Goal: Transaction & Acquisition: Purchase product/service

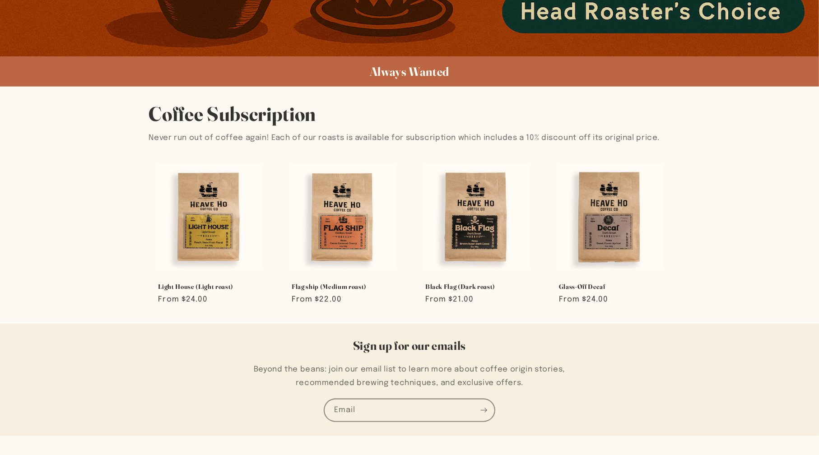
scroll to position [632, 0]
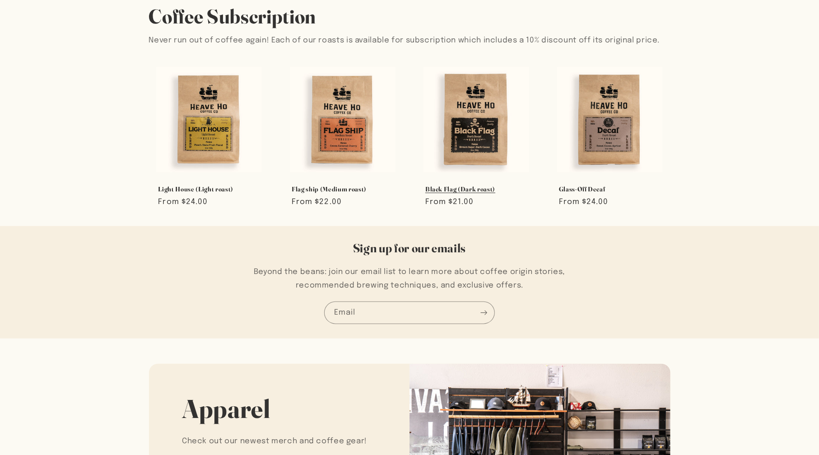
click at [485, 185] on link "Black Flag (Dark roast)" at bounding box center [476, 189] width 102 height 8
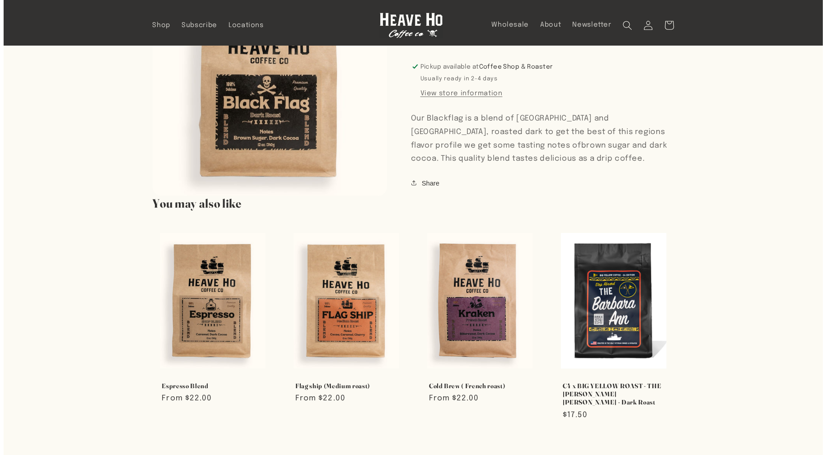
scroll to position [361, 0]
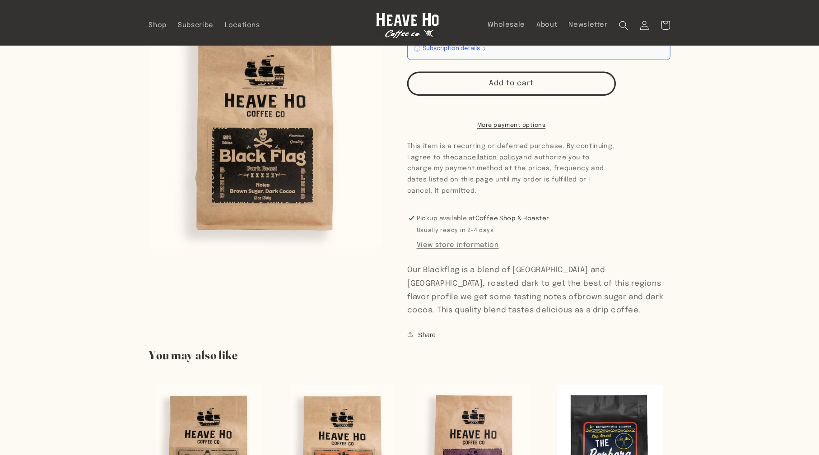
click at [149, 249] on button "Open media 1 in modal" at bounding box center [149, 249] width 0 height 0
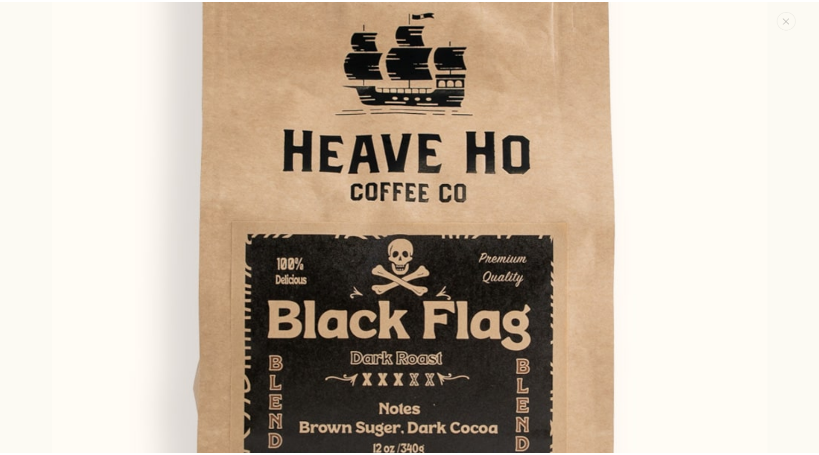
scroll to position [276, 0]
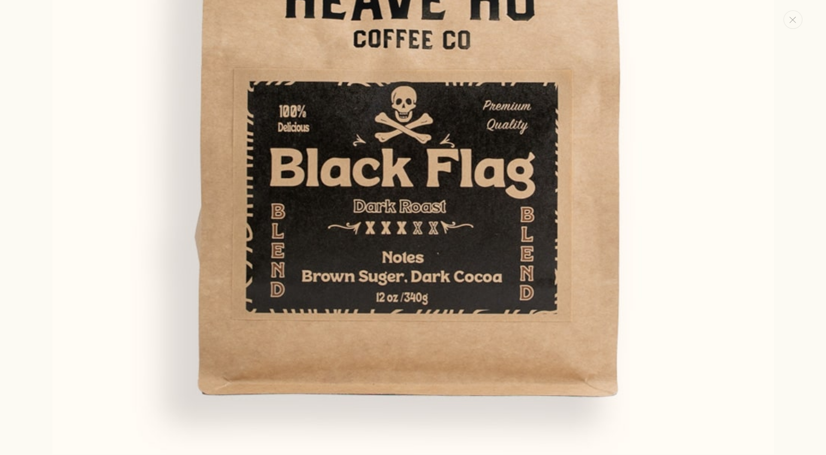
click at [389, 116] on img "Media gallery" at bounding box center [412, 93] width 721 height 721
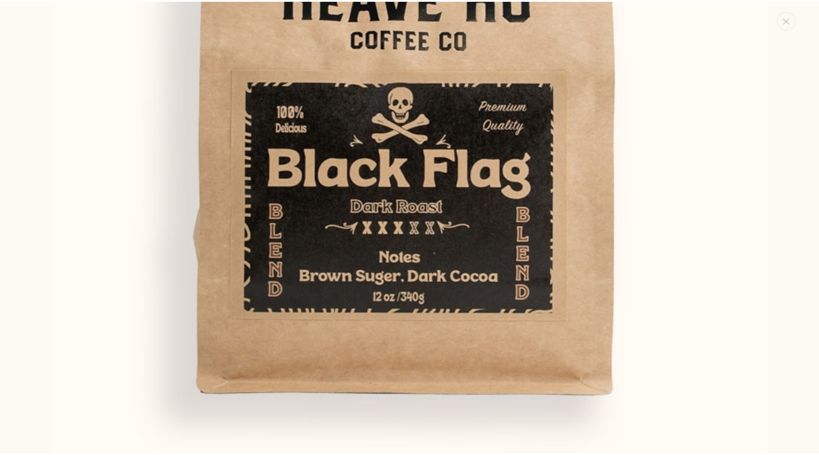
scroll to position [269, 0]
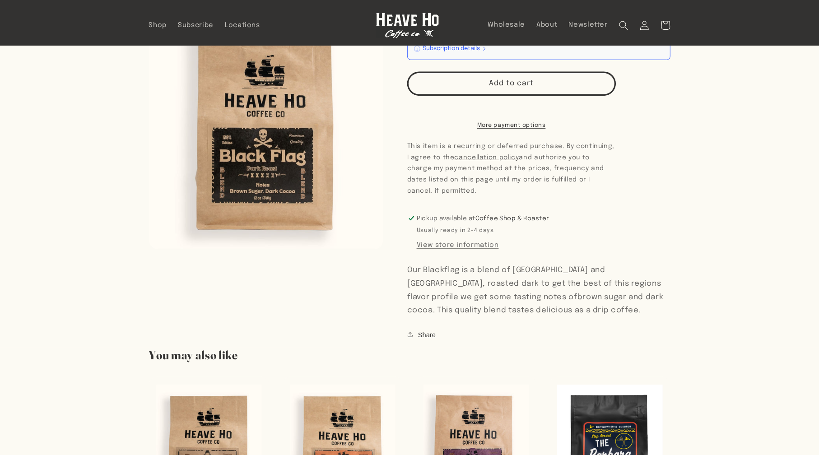
click at [149, 249] on button "Open media 1 in modal" at bounding box center [149, 249] width 0 height 0
drag, startPoint x: 436, startPoint y: 205, endPoint x: 269, endPoint y: 126, distance: 184.3
click at [149, 249] on button "Open media 1 in modal" at bounding box center [149, 249] width 0 height 0
drag, startPoint x: 413, startPoint y: 254, endPoint x: 270, endPoint y: 133, distance: 187.4
